Goal: Obtain resource: Obtain resource

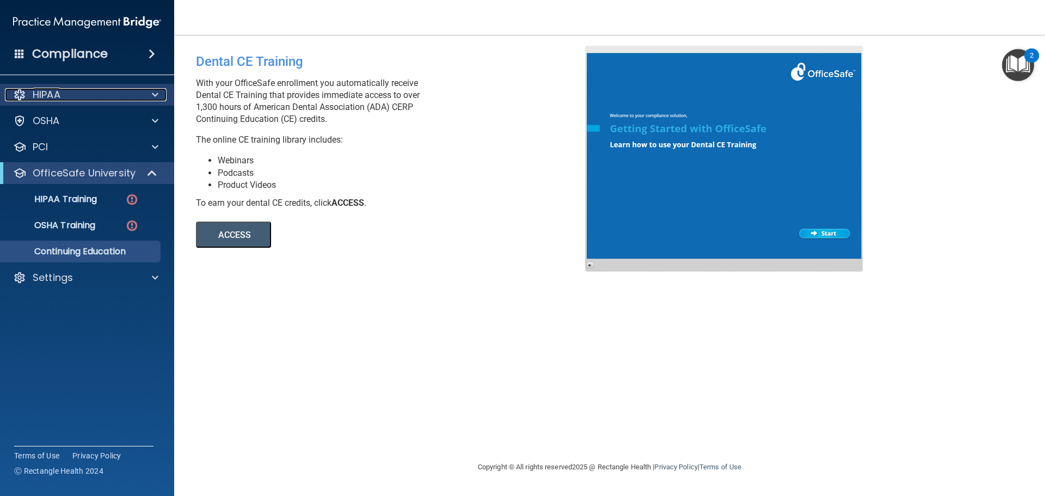
click at [67, 97] on div "HIPAA" at bounding box center [72, 94] width 135 height 13
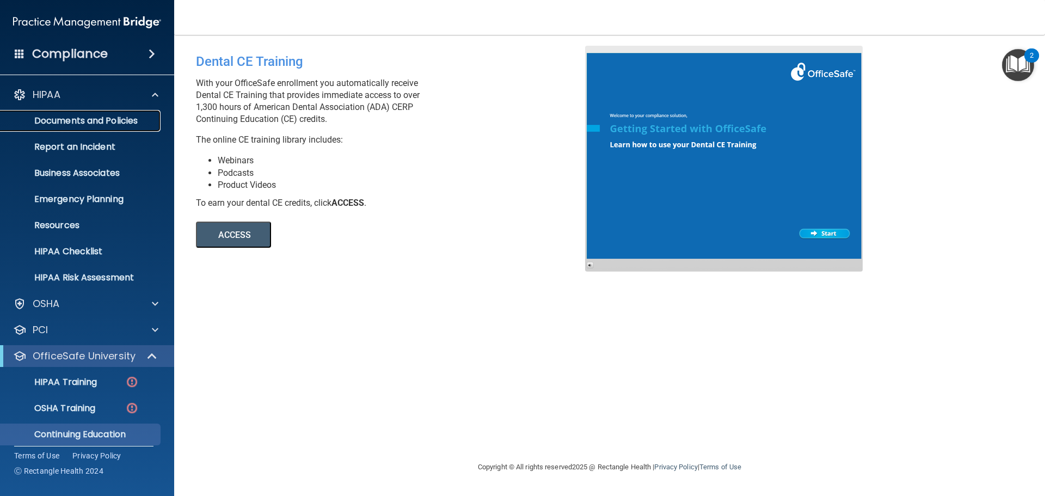
click at [89, 119] on p "Documents and Policies" at bounding box center [81, 120] width 149 height 11
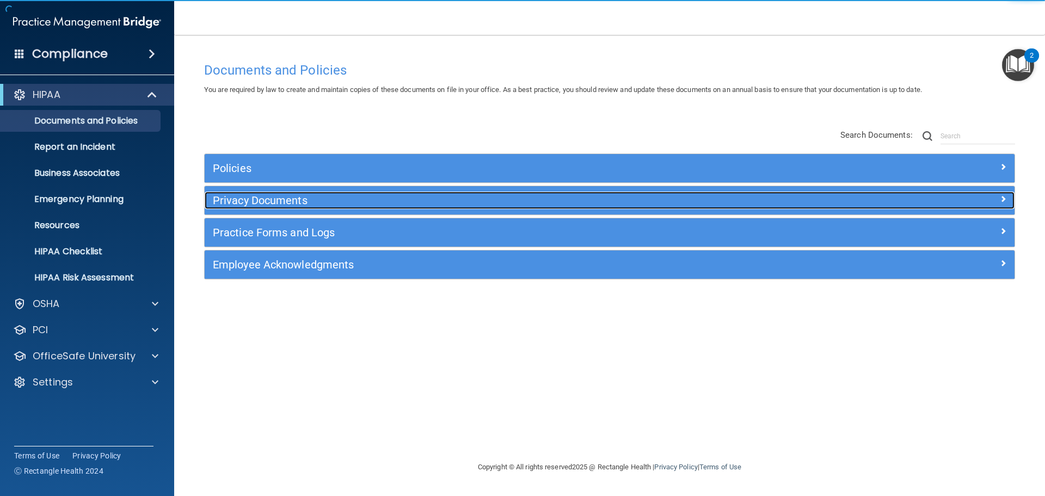
click at [292, 199] on h5 "Privacy Documents" at bounding box center [508, 200] width 591 height 12
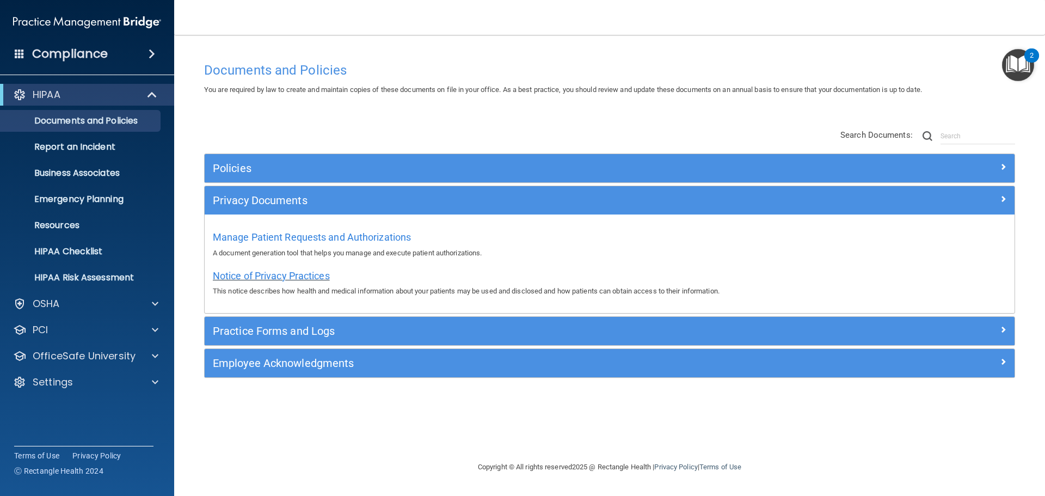
click at [293, 275] on span "Notice of Privacy Practices" at bounding box center [271, 275] width 117 height 11
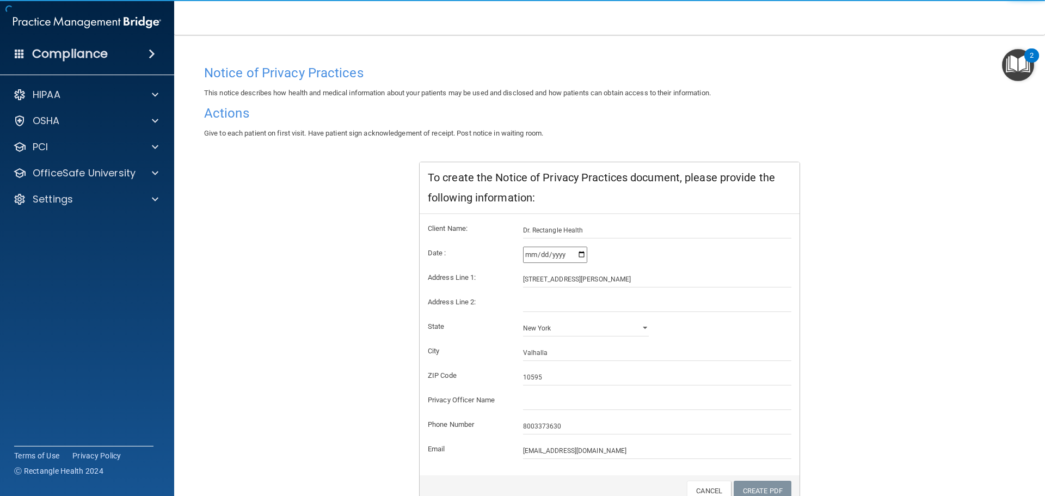
scroll to position [108, 0]
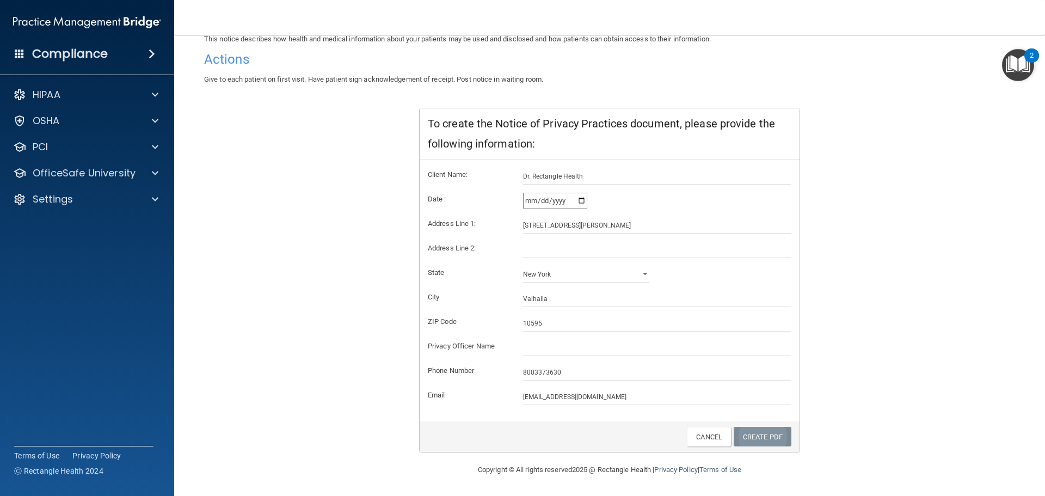
click at [756, 438] on link "Create PDF" at bounding box center [763, 437] width 58 height 20
click at [745, 438] on link "Create PDF" at bounding box center [763, 437] width 58 height 20
click at [555, 353] on input "text" at bounding box center [657, 348] width 269 height 16
type input "[PERSON_NAME]"
click at [765, 438] on link "Create PDF" at bounding box center [763, 437] width 58 height 20
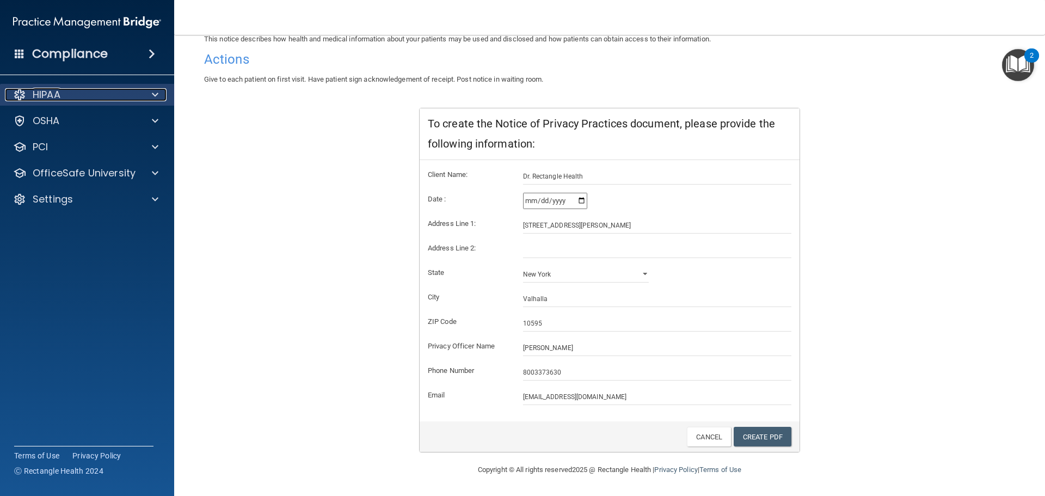
click at [118, 99] on div "HIPAA" at bounding box center [72, 94] width 135 height 13
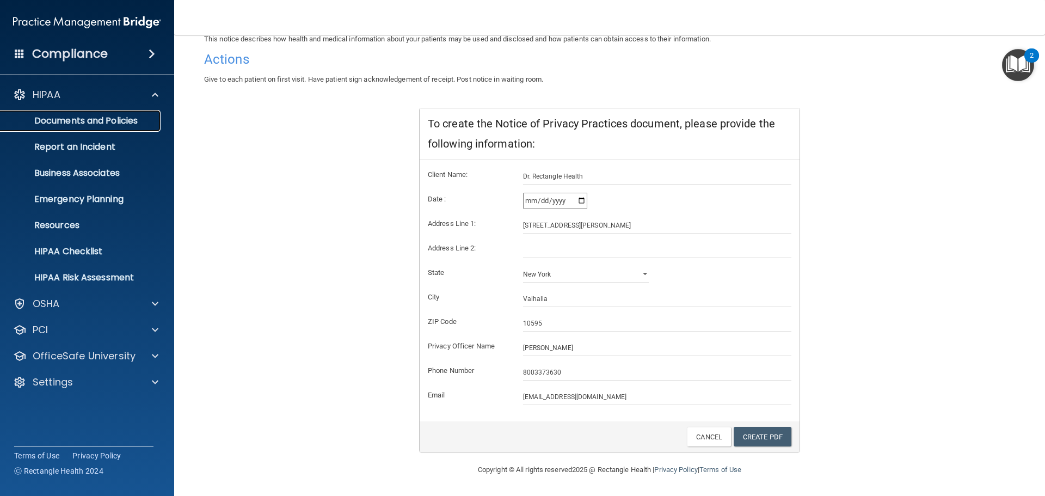
click at [122, 124] on p "Documents and Policies" at bounding box center [81, 120] width 149 height 11
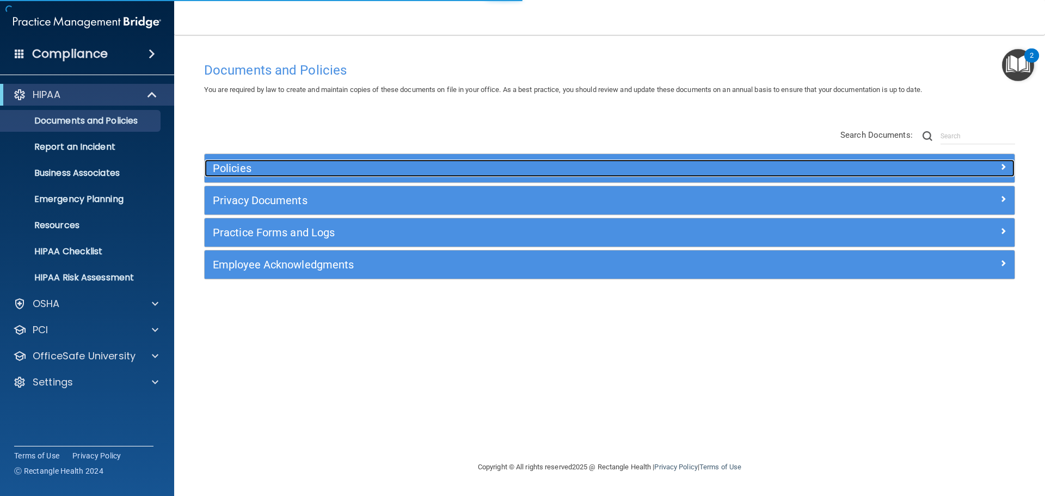
click at [376, 175] on div "Policies" at bounding box center [508, 167] width 607 height 17
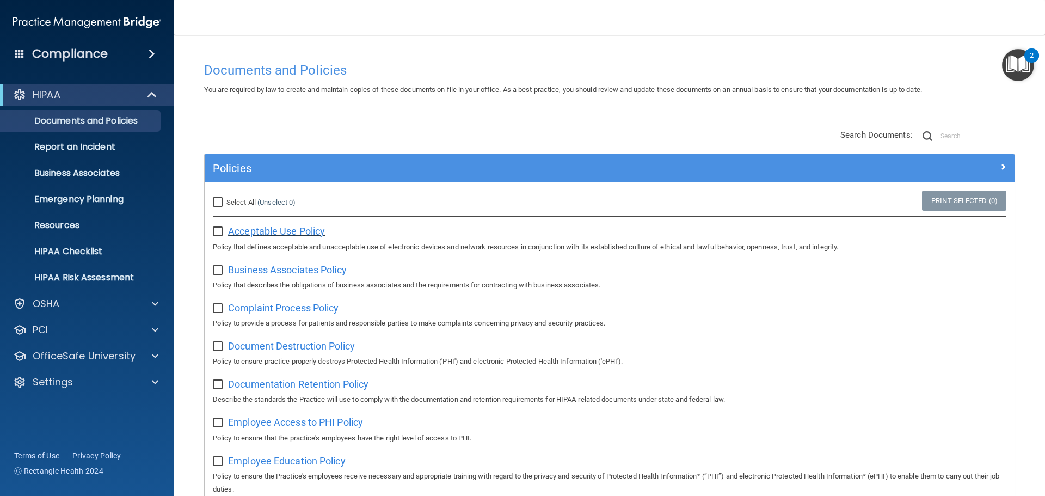
click at [287, 236] on span "Acceptable Use Policy" at bounding box center [276, 230] width 97 height 11
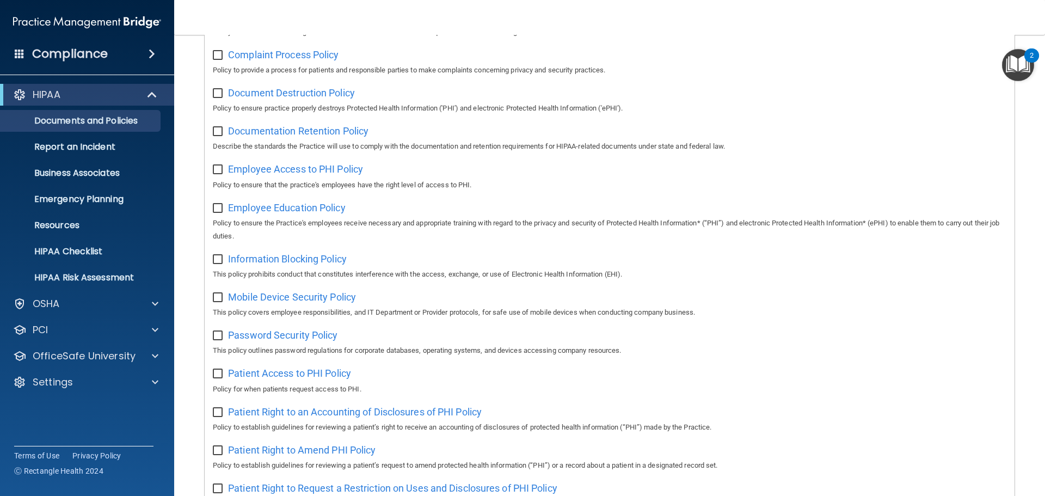
scroll to position [272, 0]
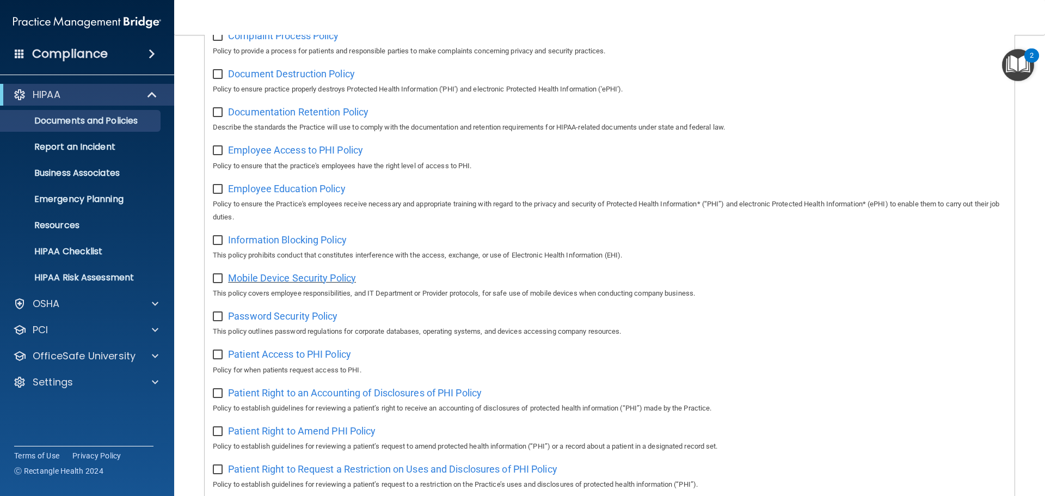
click at [344, 283] on span "Mobile Device Security Policy" at bounding box center [292, 277] width 128 height 11
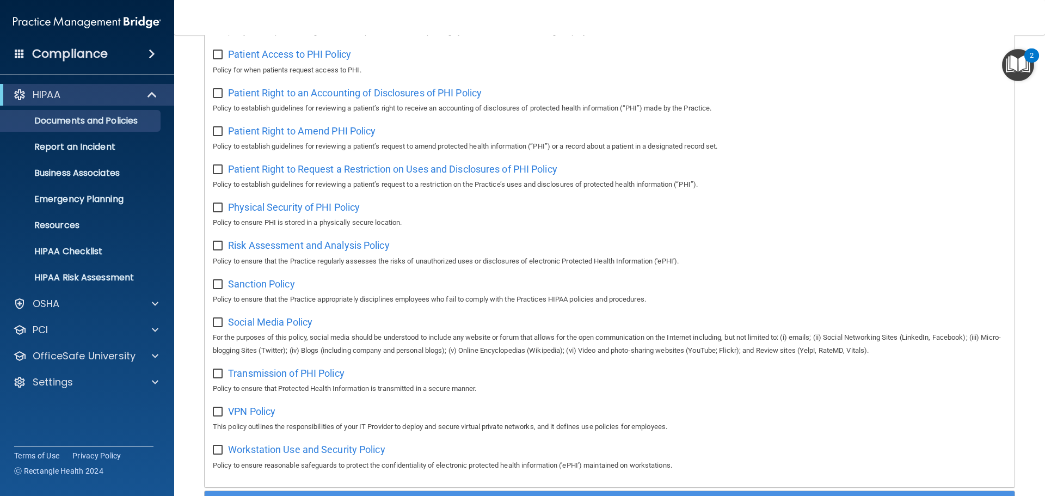
scroll to position [599, 0]
